Goal: Task Accomplishment & Management: Use online tool/utility

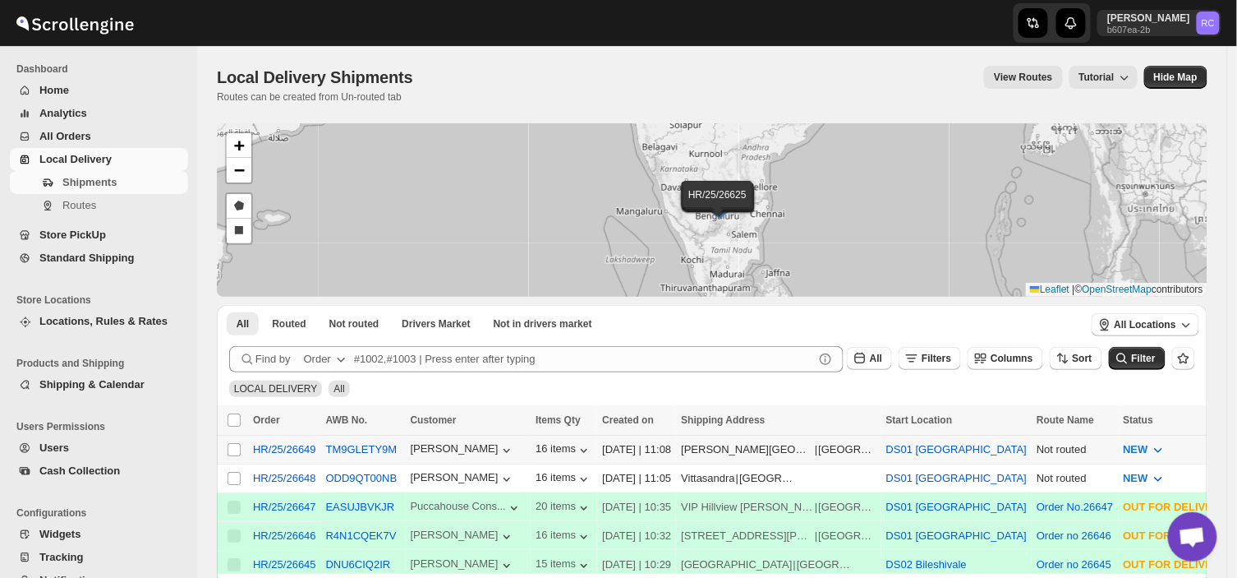
click at [234, 456] on td "Select shipment" at bounding box center [232, 449] width 31 height 29
checkbox input "true"
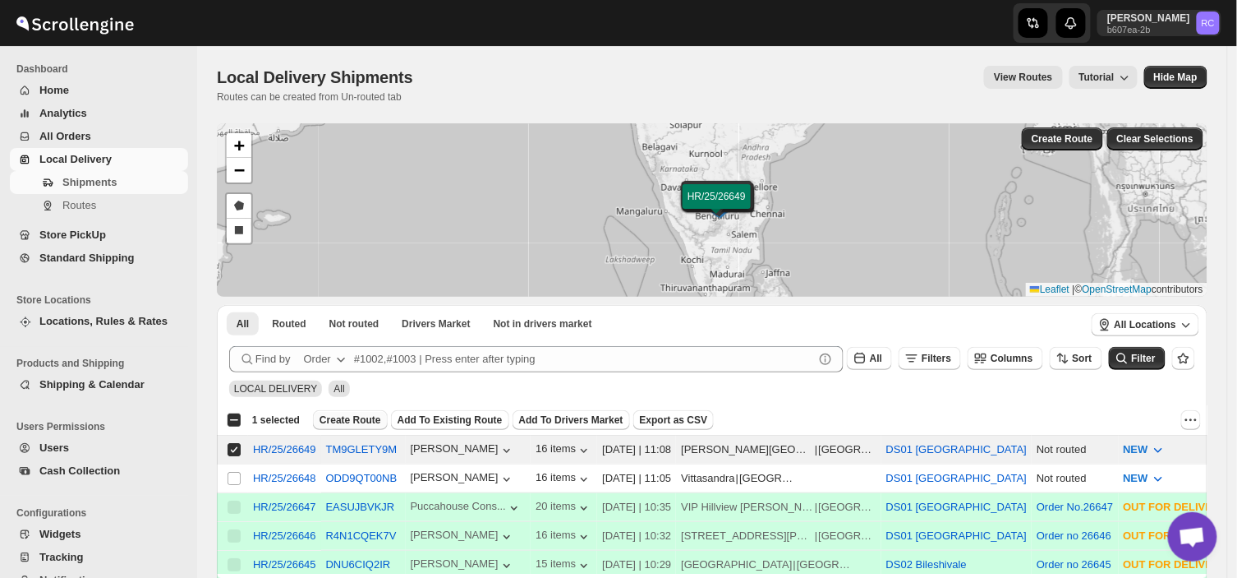
click at [348, 417] on span "Create Route" at bounding box center [351, 419] width 62 height 13
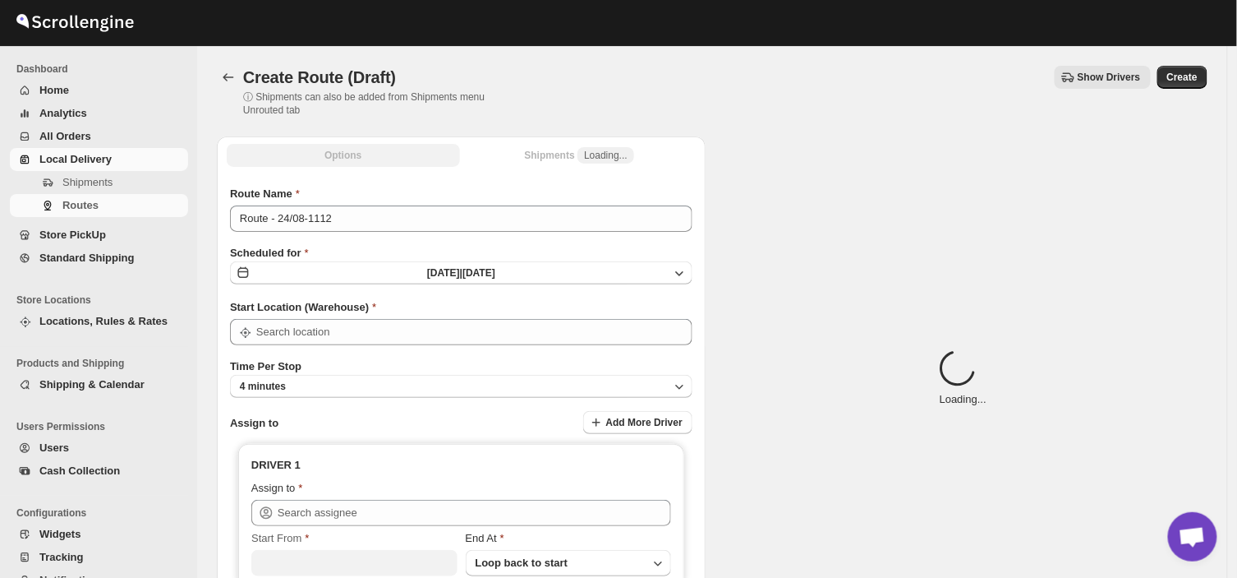
type input "DS01 [GEOGRAPHIC_DATA]"
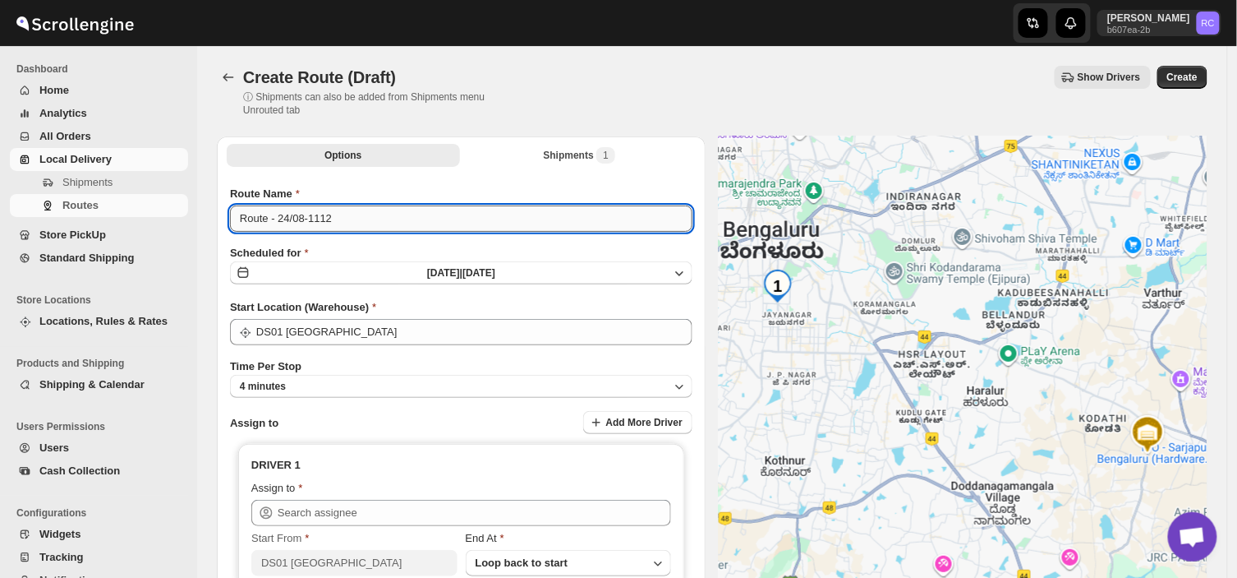
click at [338, 220] on input "Route - 24/08-1112" at bounding box center [461, 218] width 463 height 26
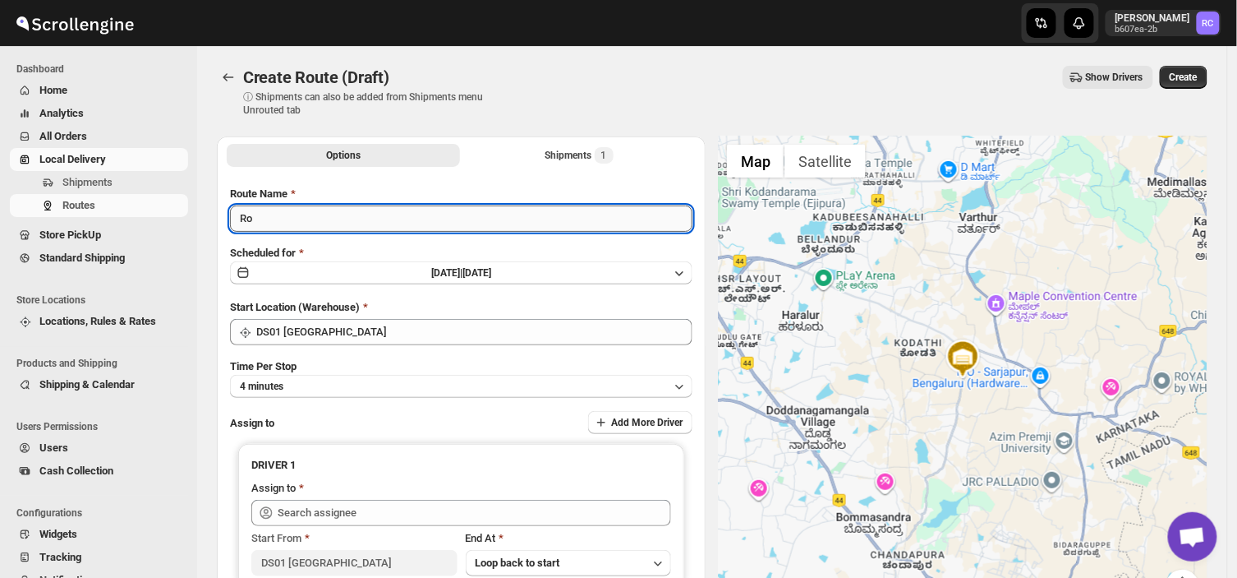
type input "R"
type input "Order no 26649"
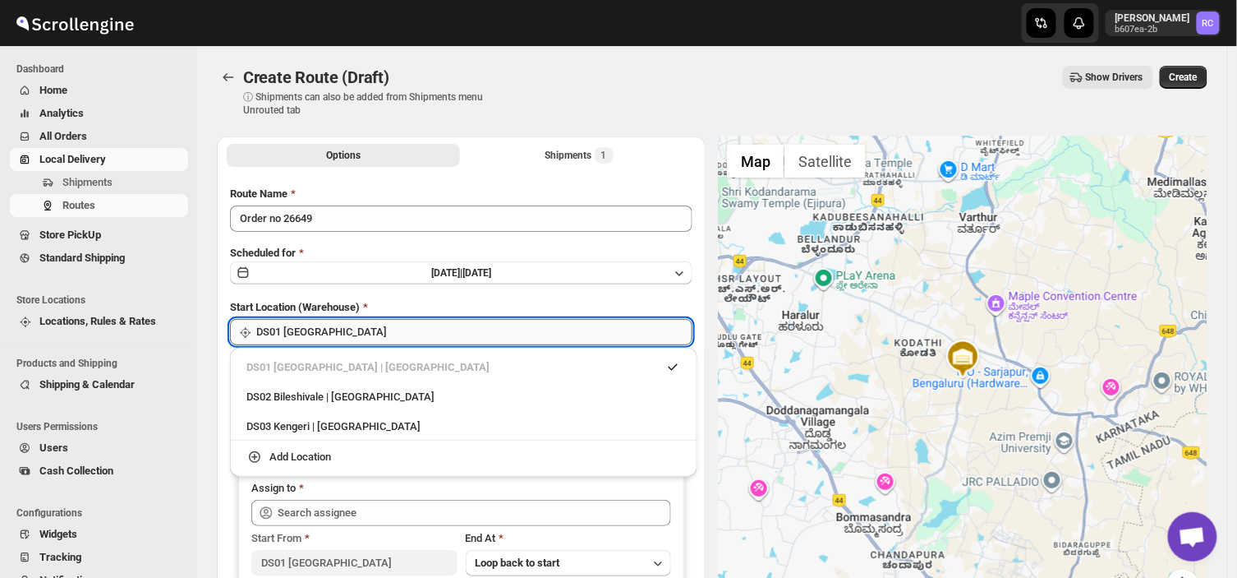
click at [345, 338] on input "DS01 [GEOGRAPHIC_DATA]" at bounding box center [474, 332] width 436 height 26
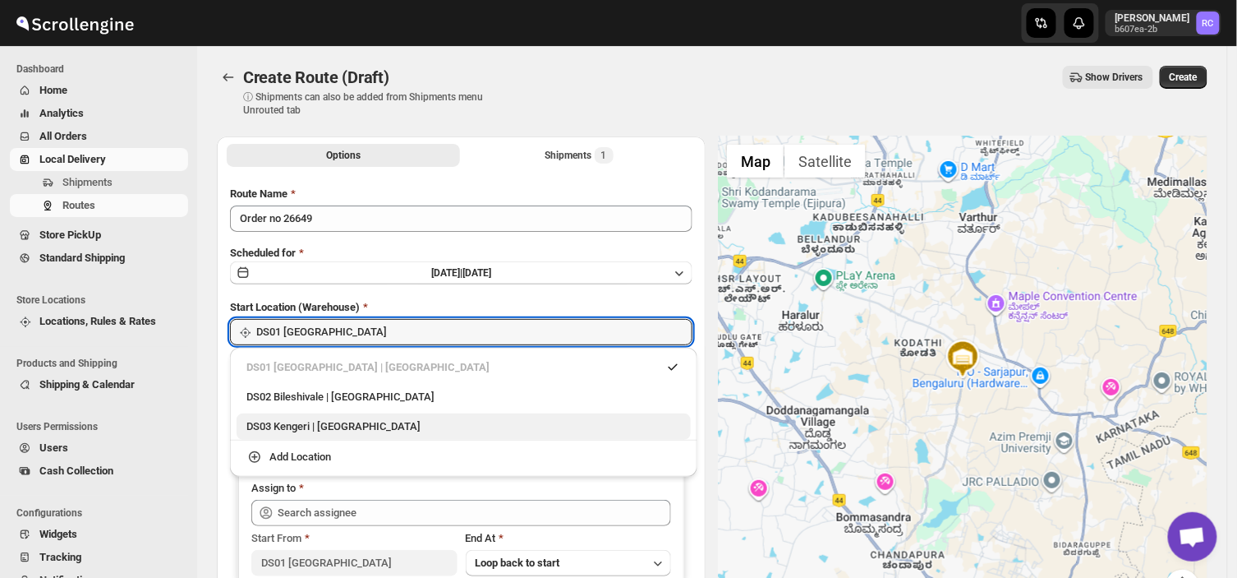
click at [278, 426] on div "DS03 Kengeri | [GEOGRAPHIC_DATA]" at bounding box center [463, 426] width 435 height 16
type input "DS03 Kengeri"
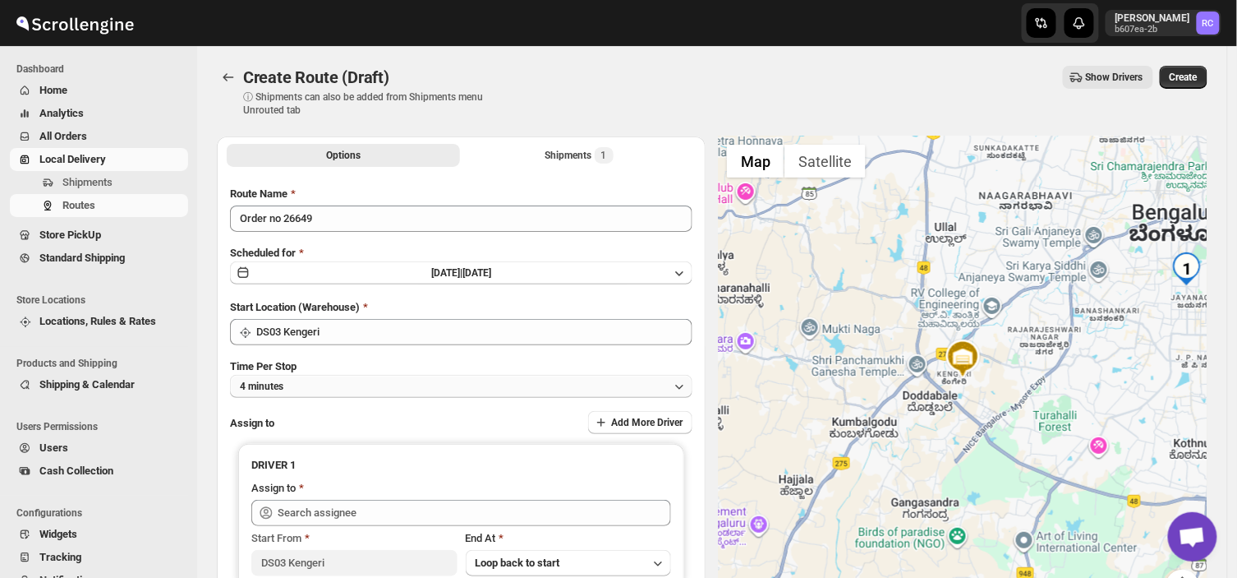
click at [306, 381] on button "4 minutes" at bounding box center [461, 386] width 463 height 23
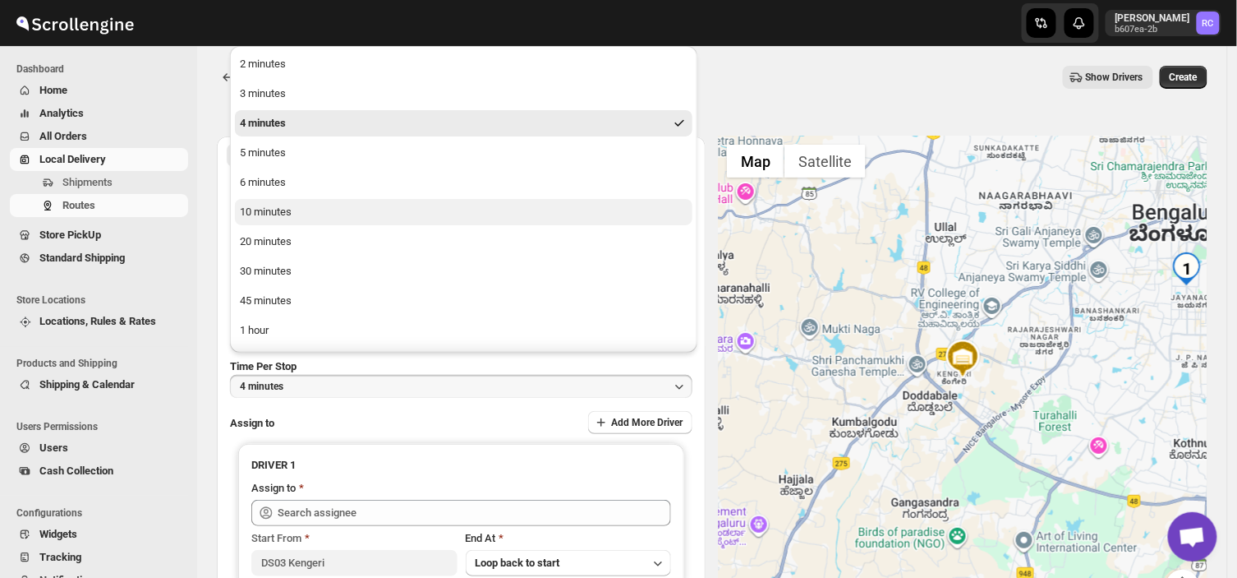
click at [294, 212] on button "10 minutes" at bounding box center [464, 212] width 458 height 26
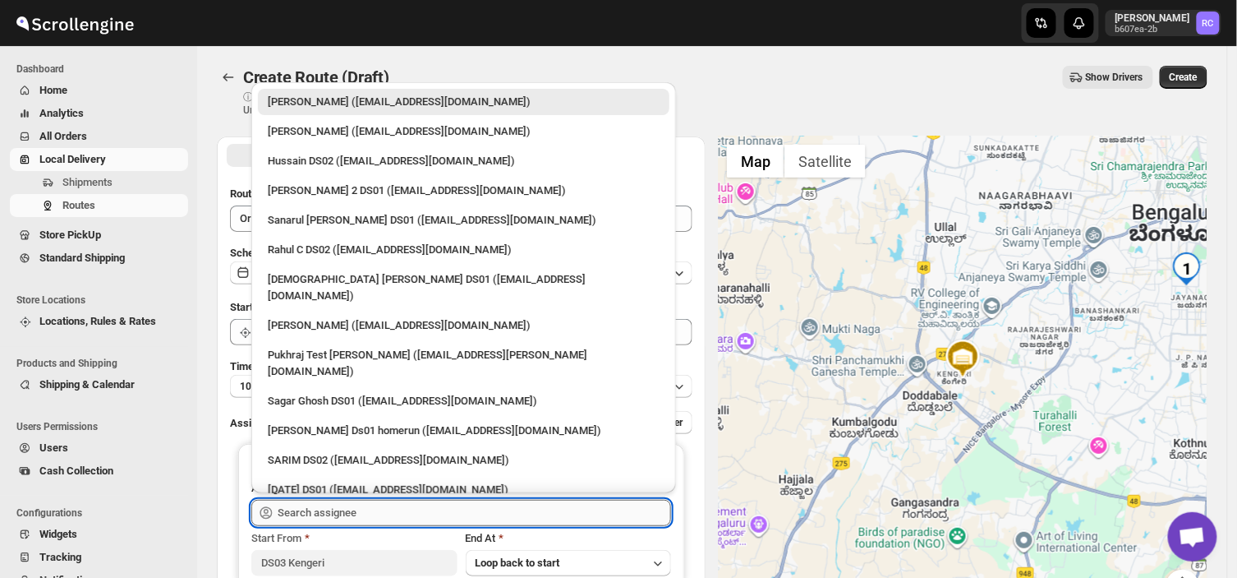
click at [361, 505] on input "text" at bounding box center [475, 513] width 394 height 26
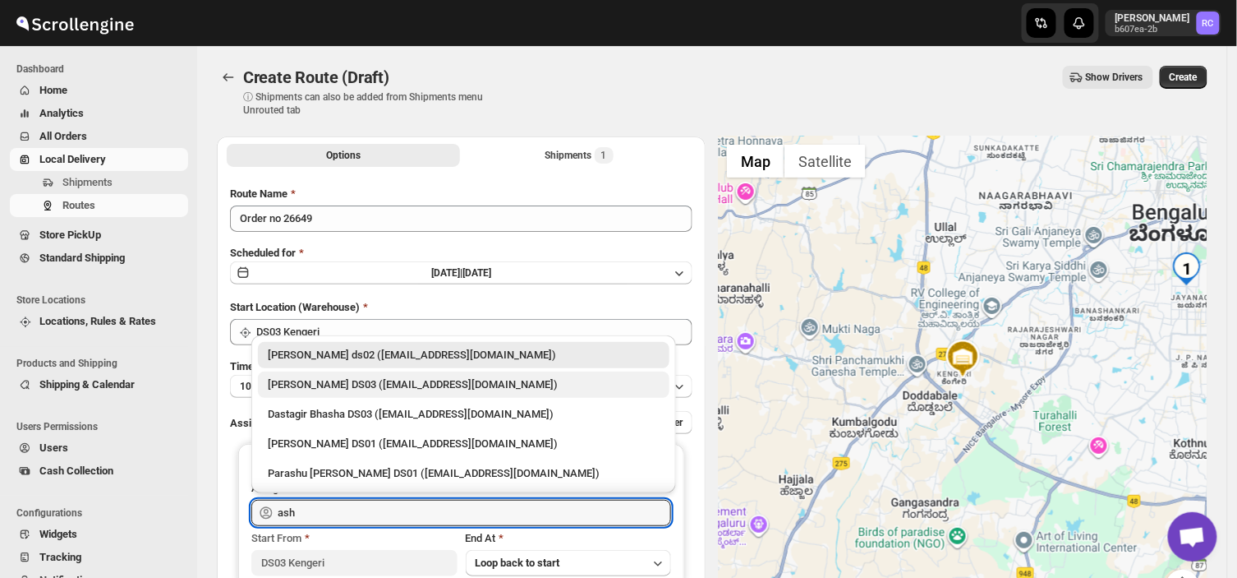
click at [329, 382] on div "[PERSON_NAME] DS03 ([EMAIL_ADDRESS][DOMAIN_NAME])" at bounding box center [464, 384] width 392 height 16
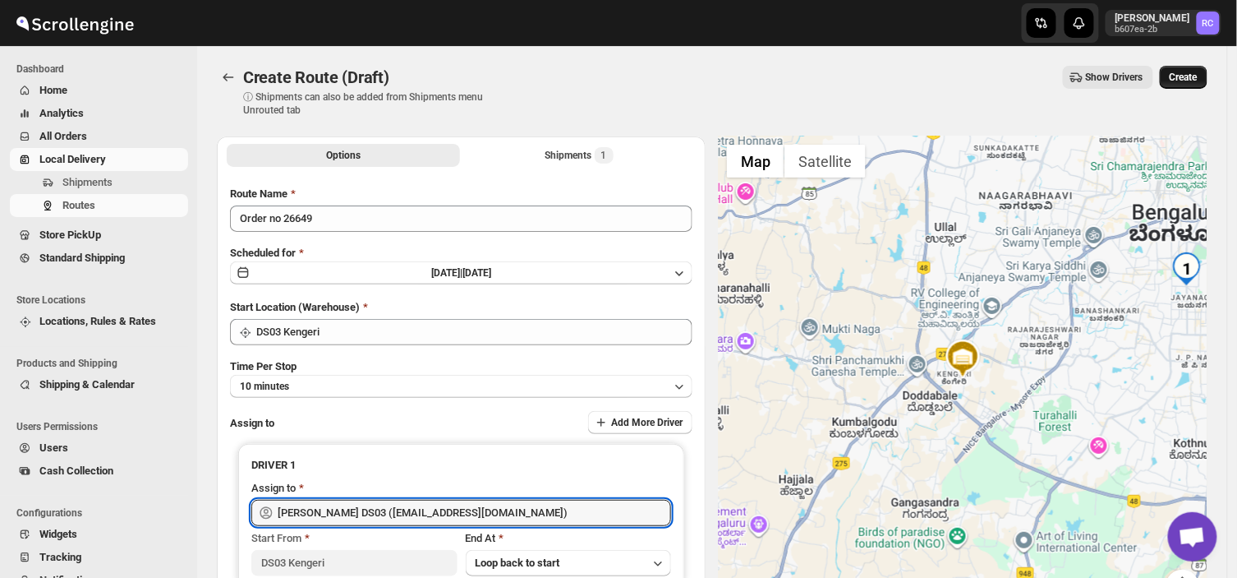
type input "[PERSON_NAME] DS03 ([EMAIL_ADDRESS][DOMAIN_NAME])"
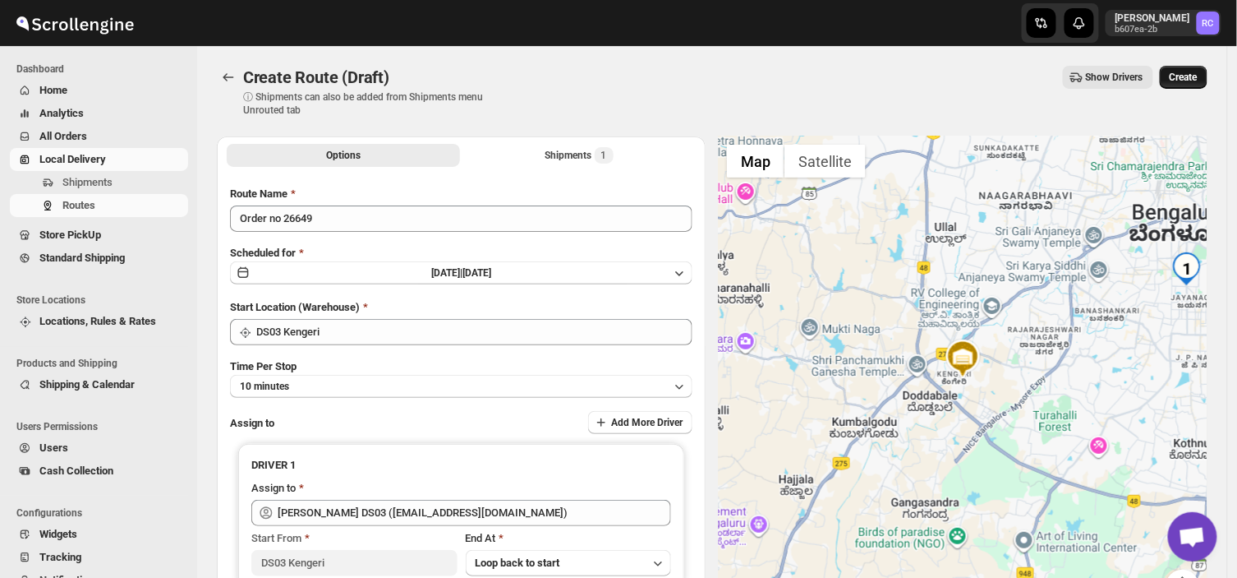
click at [1195, 72] on span "Create" at bounding box center [1184, 77] width 28 height 13
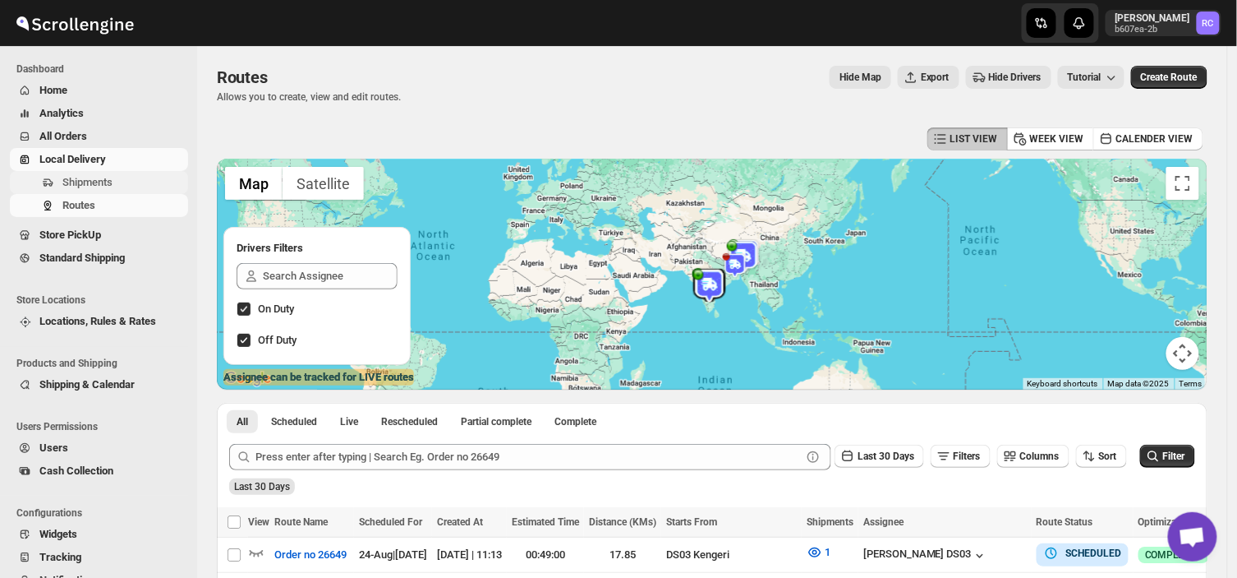
click at [117, 186] on span "Shipments" at bounding box center [123, 182] width 122 height 16
